Goal: Information Seeking & Learning: Learn about a topic

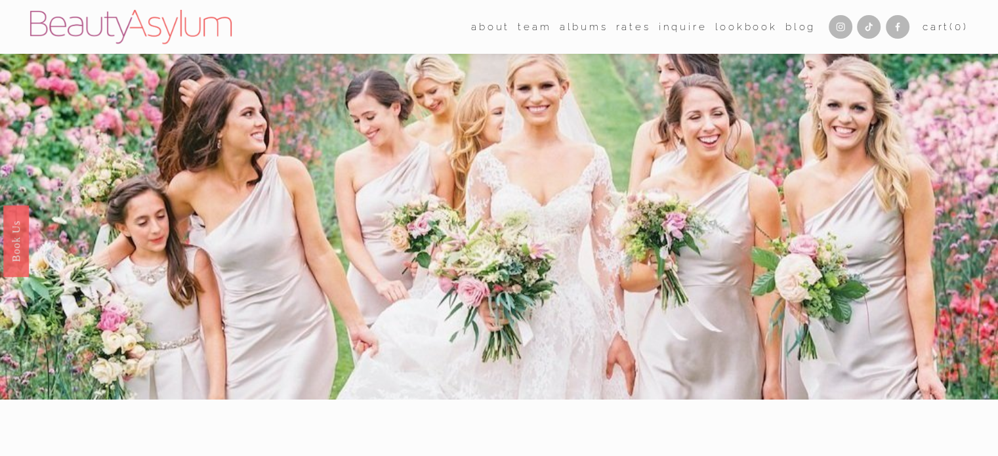
click at [636, 24] on link "Rates" at bounding box center [633, 27] width 35 height 20
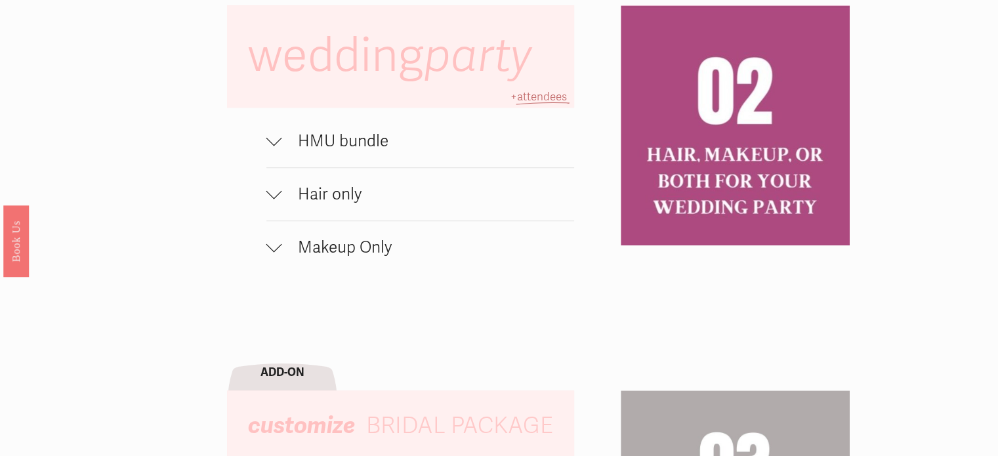
scroll to position [890, 0]
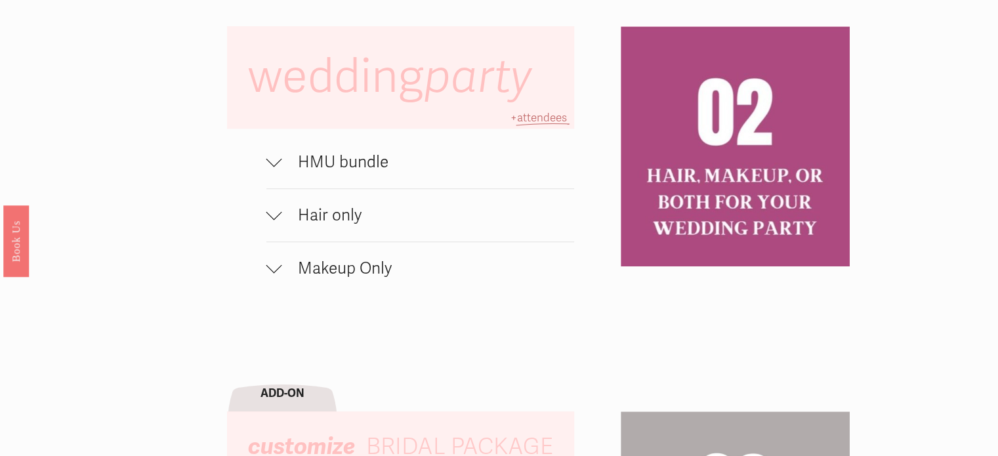
click at [286, 171] on span "HMU bundle" at bounding box center [428, 162] width 292 height 20
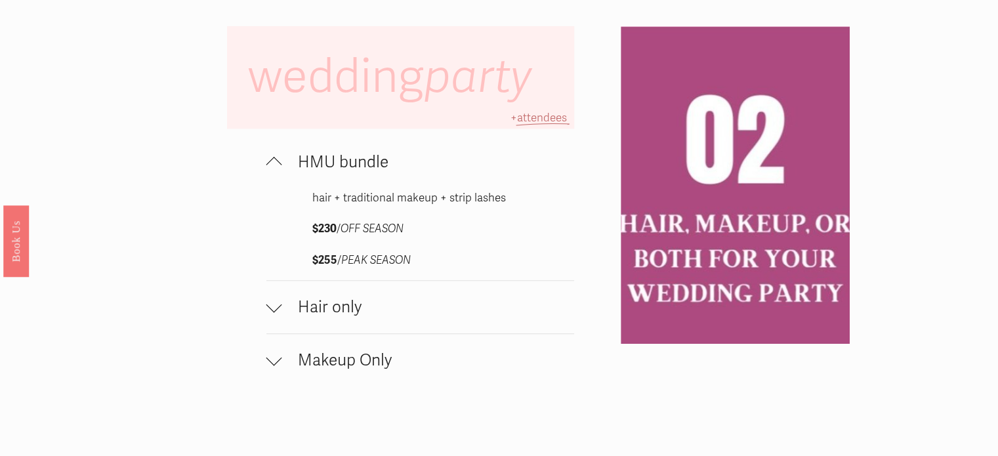
click at [289, 305] on span "Hair only" at bounding box center [428, 307] width 292 height 20
